Goal: Transaction & Acquisition: Purchase product/service

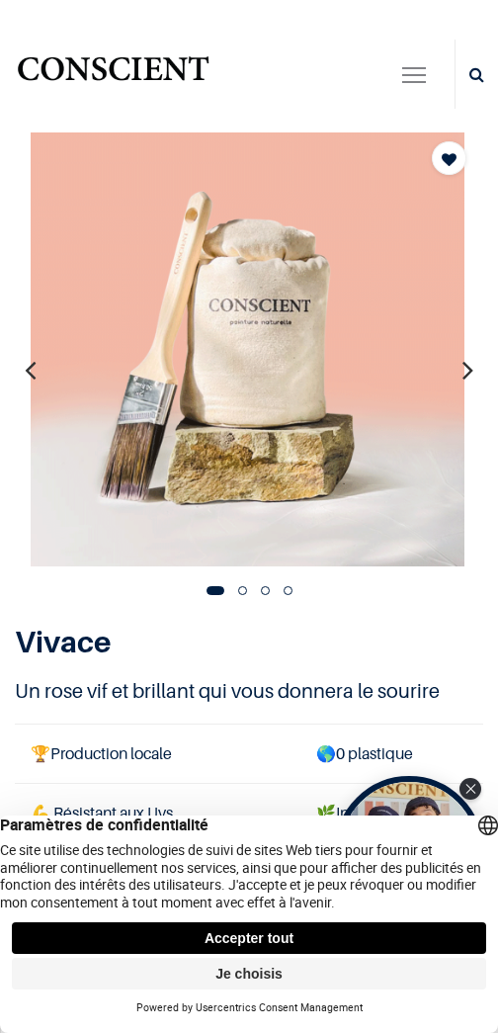
click at [374, 945] on button "Accepter tout" at bounding box center [249, 938] width 475 height 32
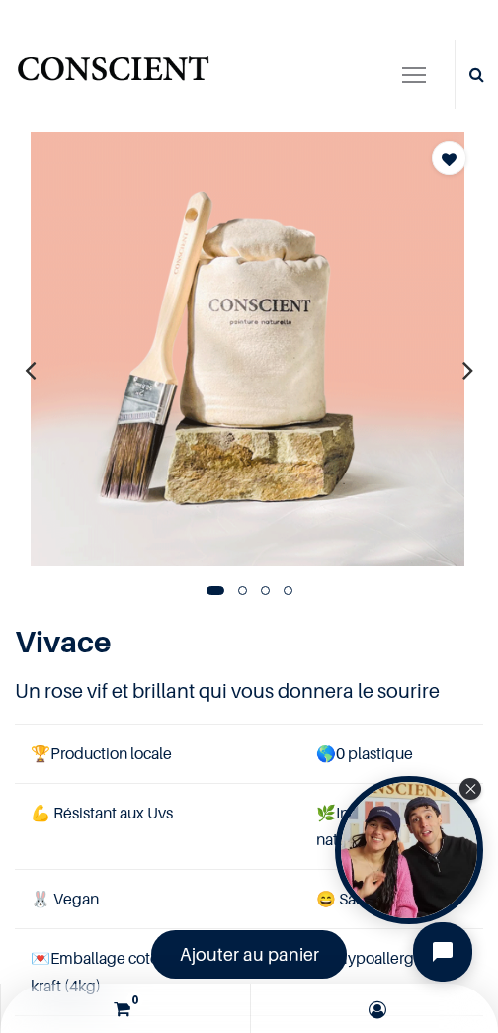
click at [418, 852] on div "Open Tolstoy widget" at bounding box center [409, 850] width 148 height 148
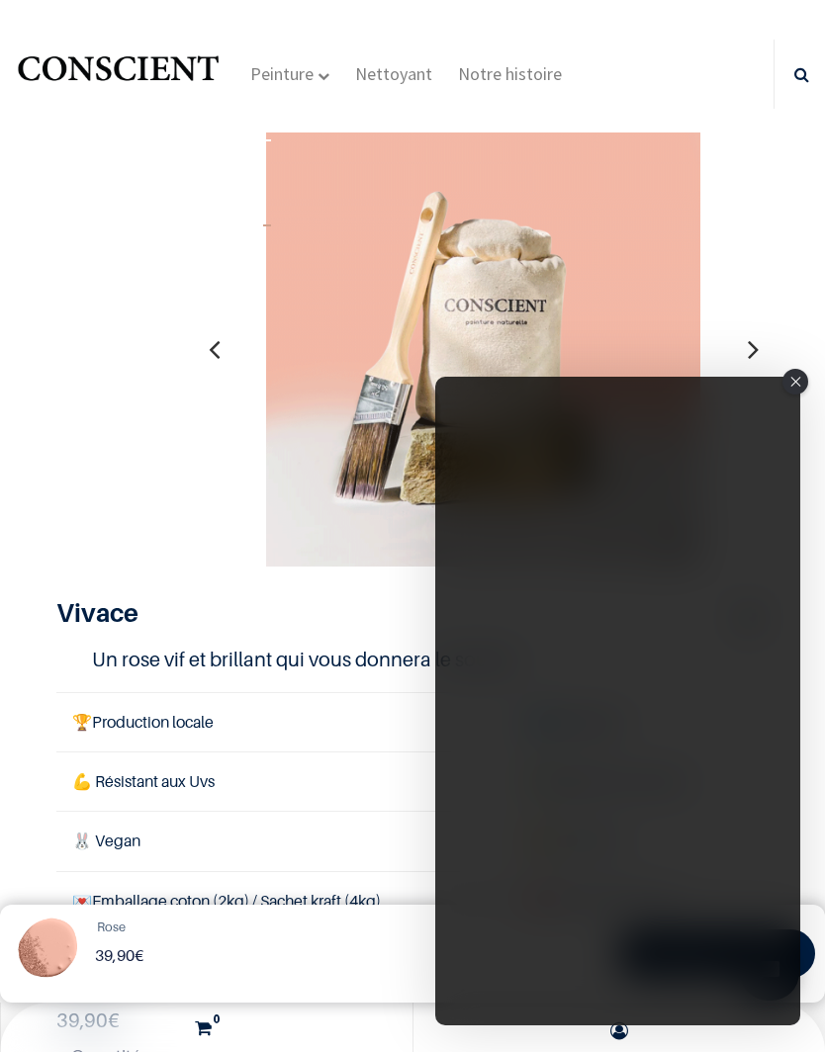
click at [497, 388] on div "Close" at bounding box center [795, 382] width 26 height 26
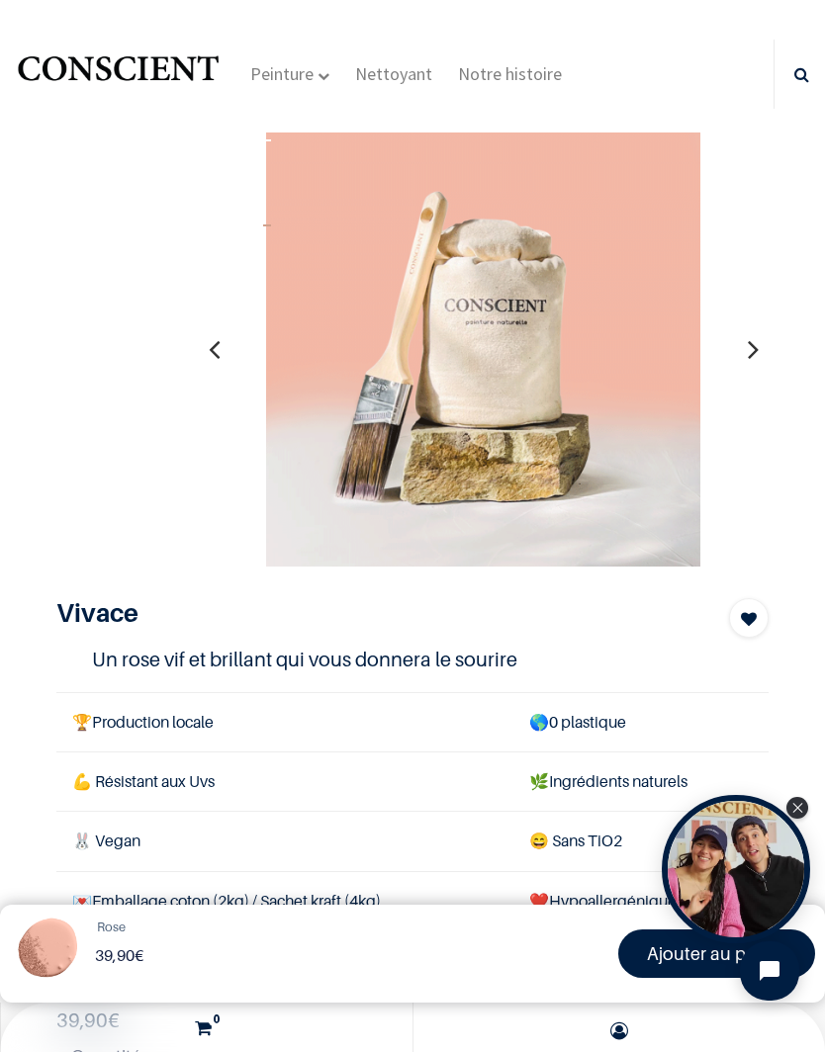
click at [497, 857] on div "Open Tolstoy widget" at bounding box center [735, 869] width 148 height 148
